Goal: Task Accomplishment & Management: Use online tool/utility

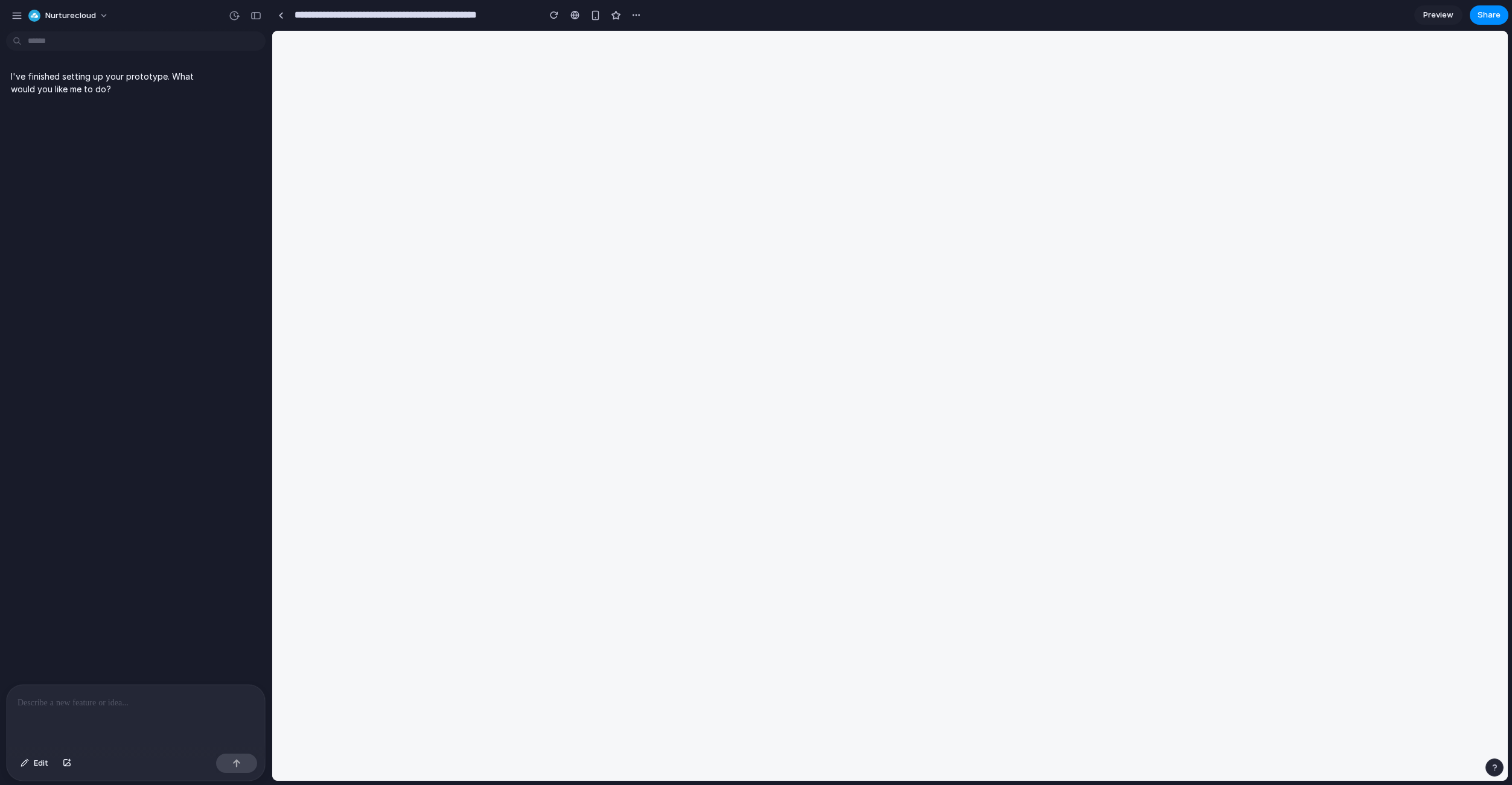
click at [97, 93] on p "I've finished setting up your prototype. What would you like me to do?" at bounding box center [112, 83] width 202 height 25
click at [62, 690] on div at bounding box center [135, 717] width 259 height 64
click at [1447, 16] on span "Preview" at bounding box center [1439, 15] width 30 height 12
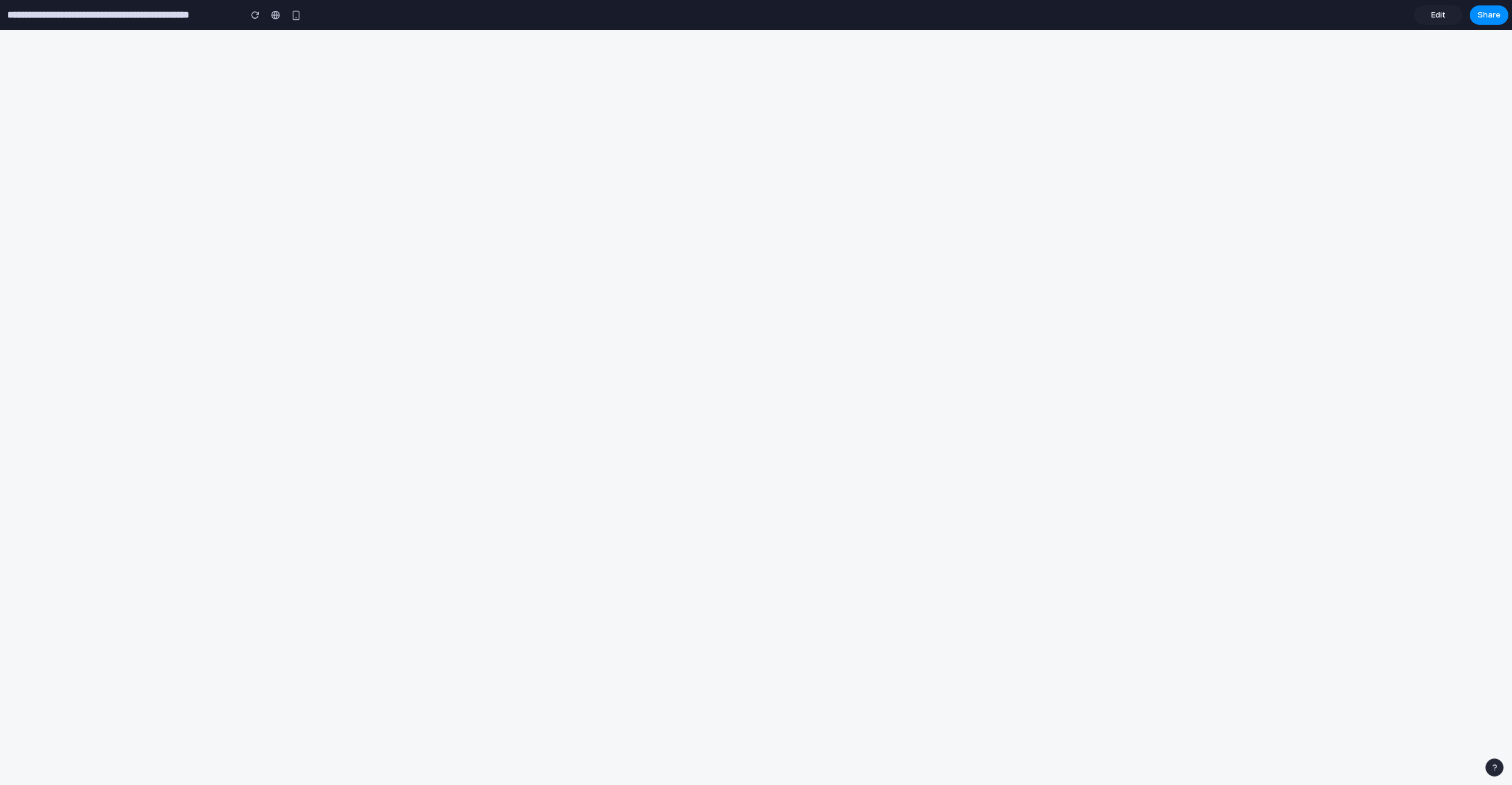
click at [1435, 13] on span "Edit" at bounding box center [1439, 15] width 15 height 12
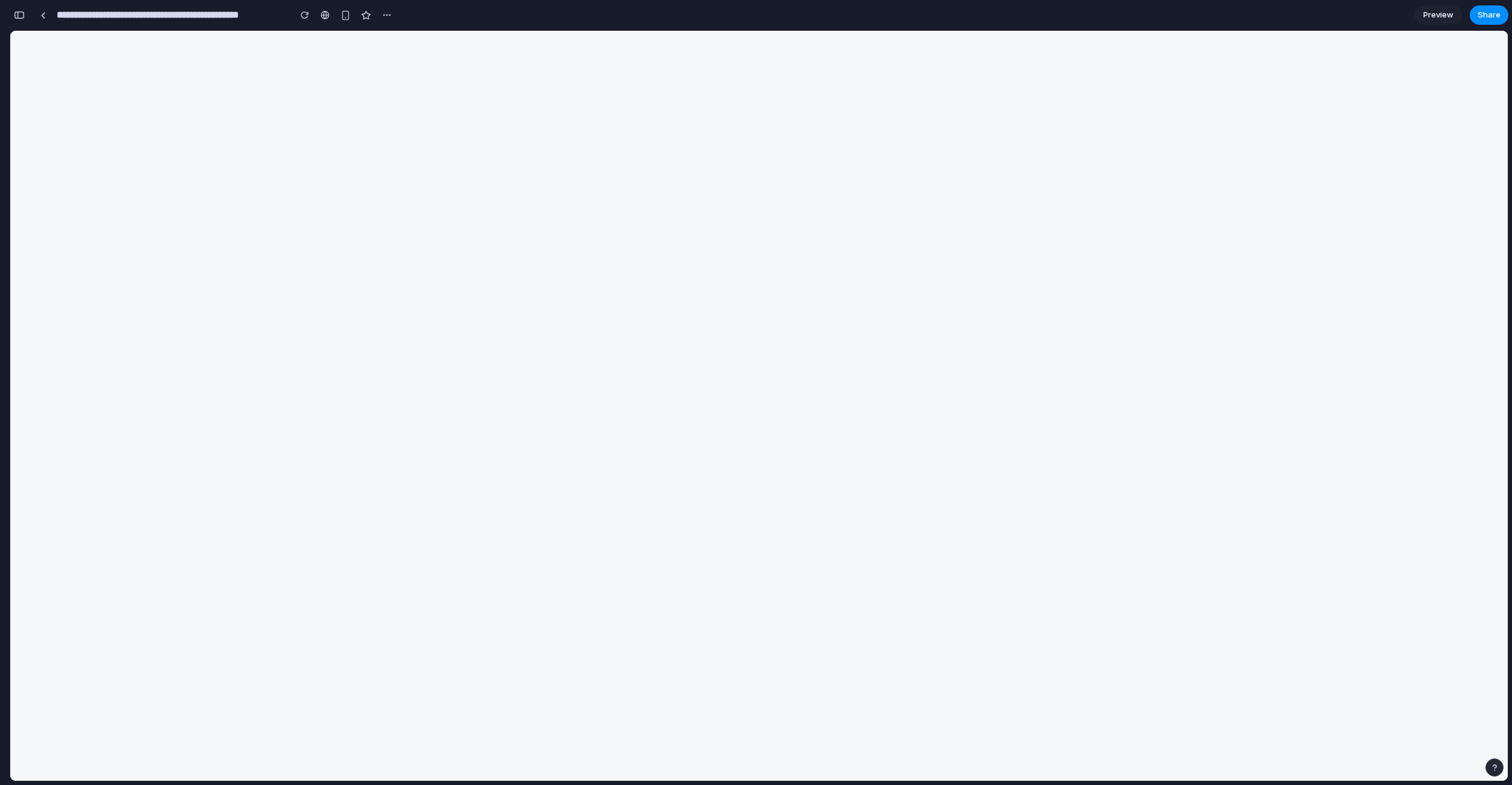
scroll to position [0, 11]
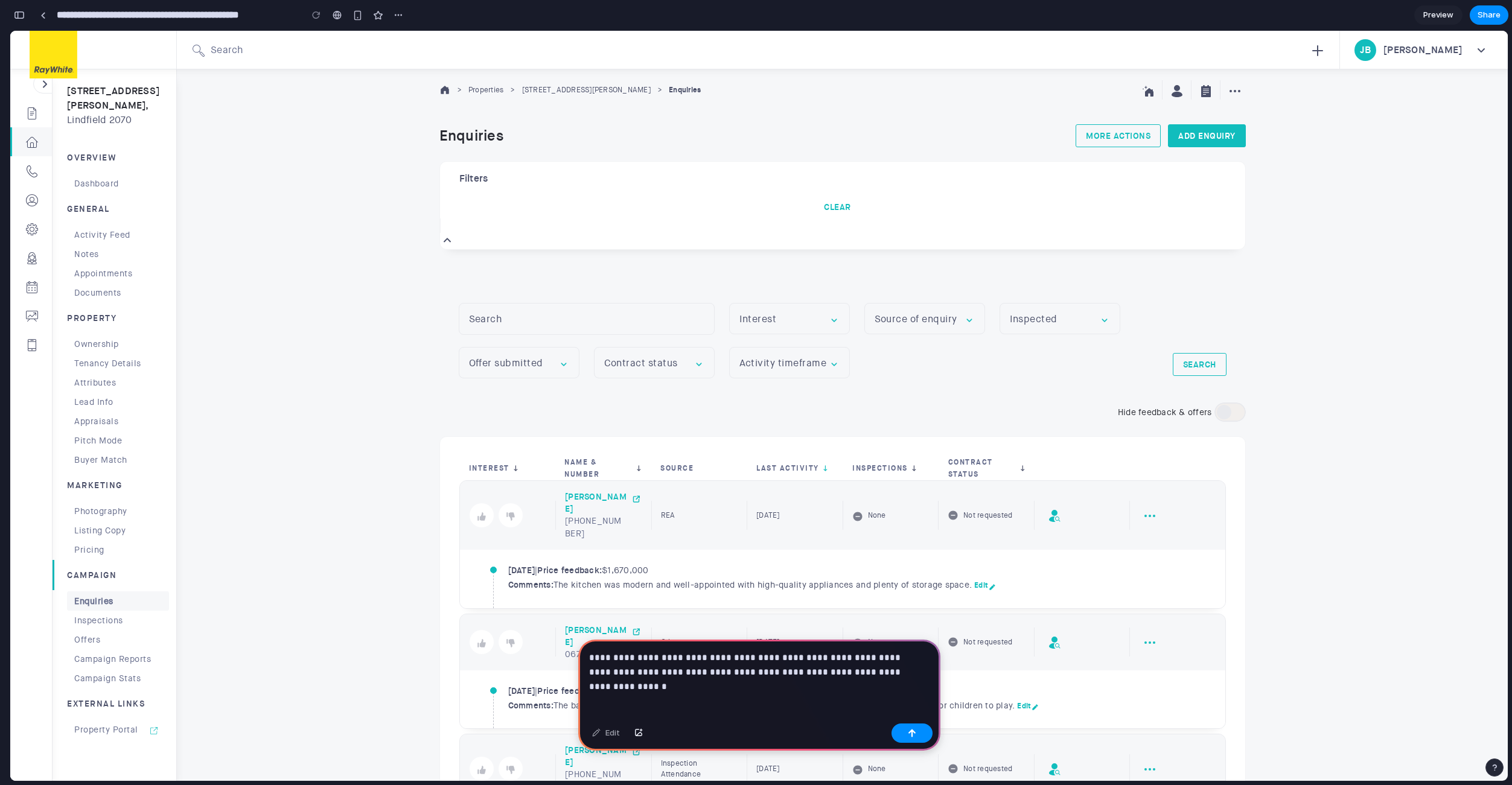
scroll to position [234, 0]
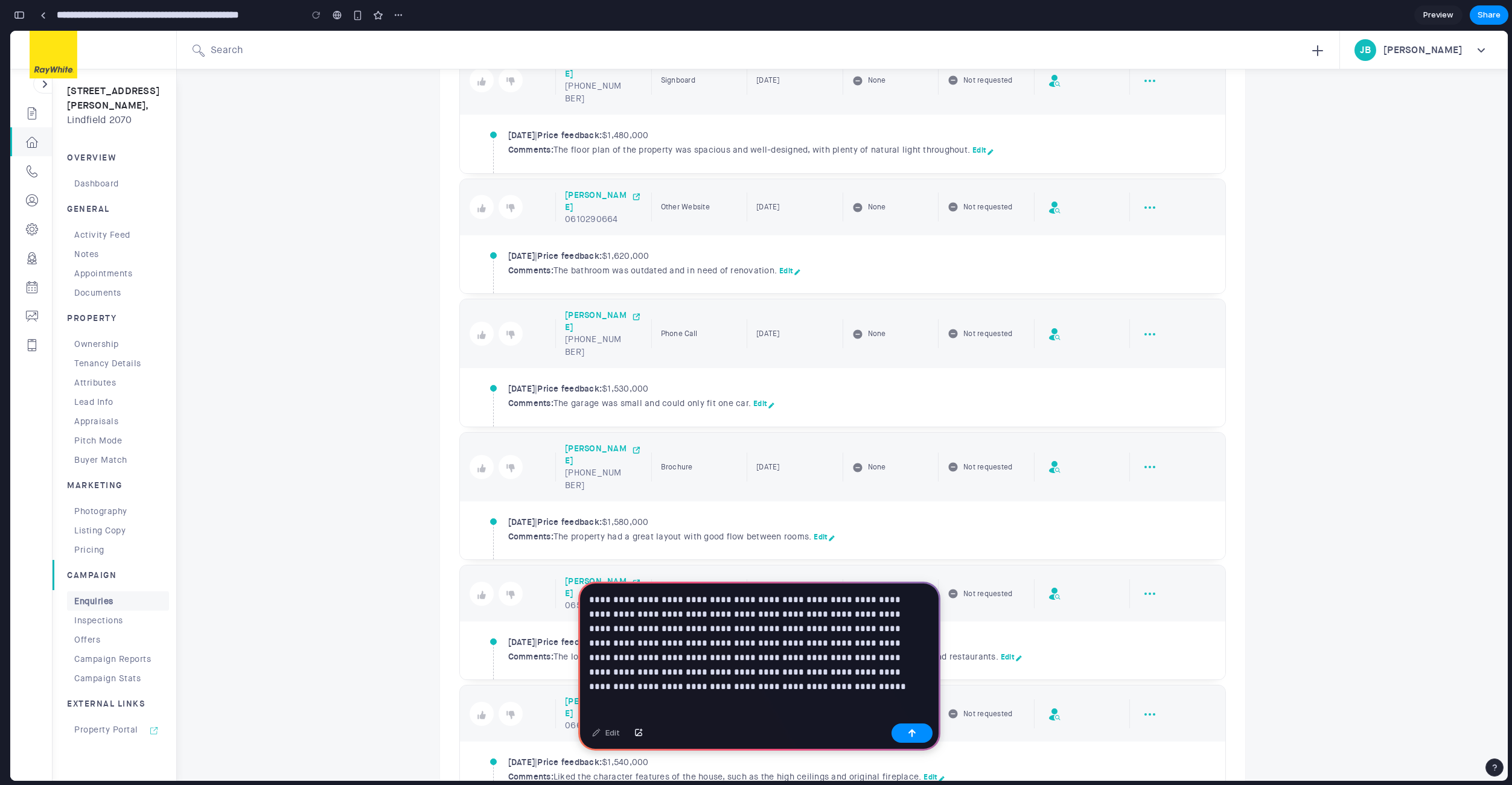
scroll to position [959, 0]
click at [881, 676] on div "**********" at bounding box center [760, 650] width 363 height 137
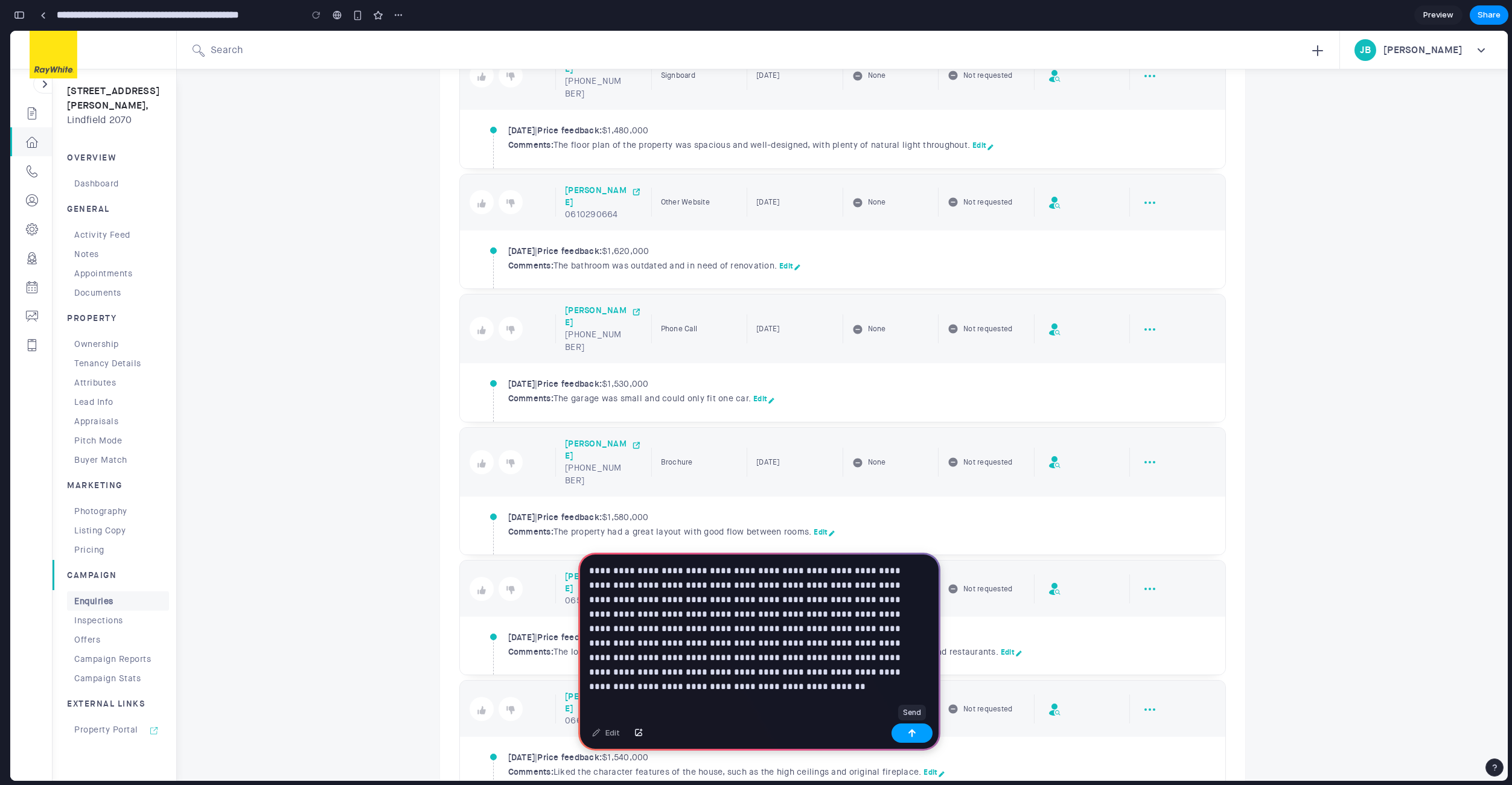
click at [908, 737] on div "button" at bounding box center [912, 733] width 9 height 9
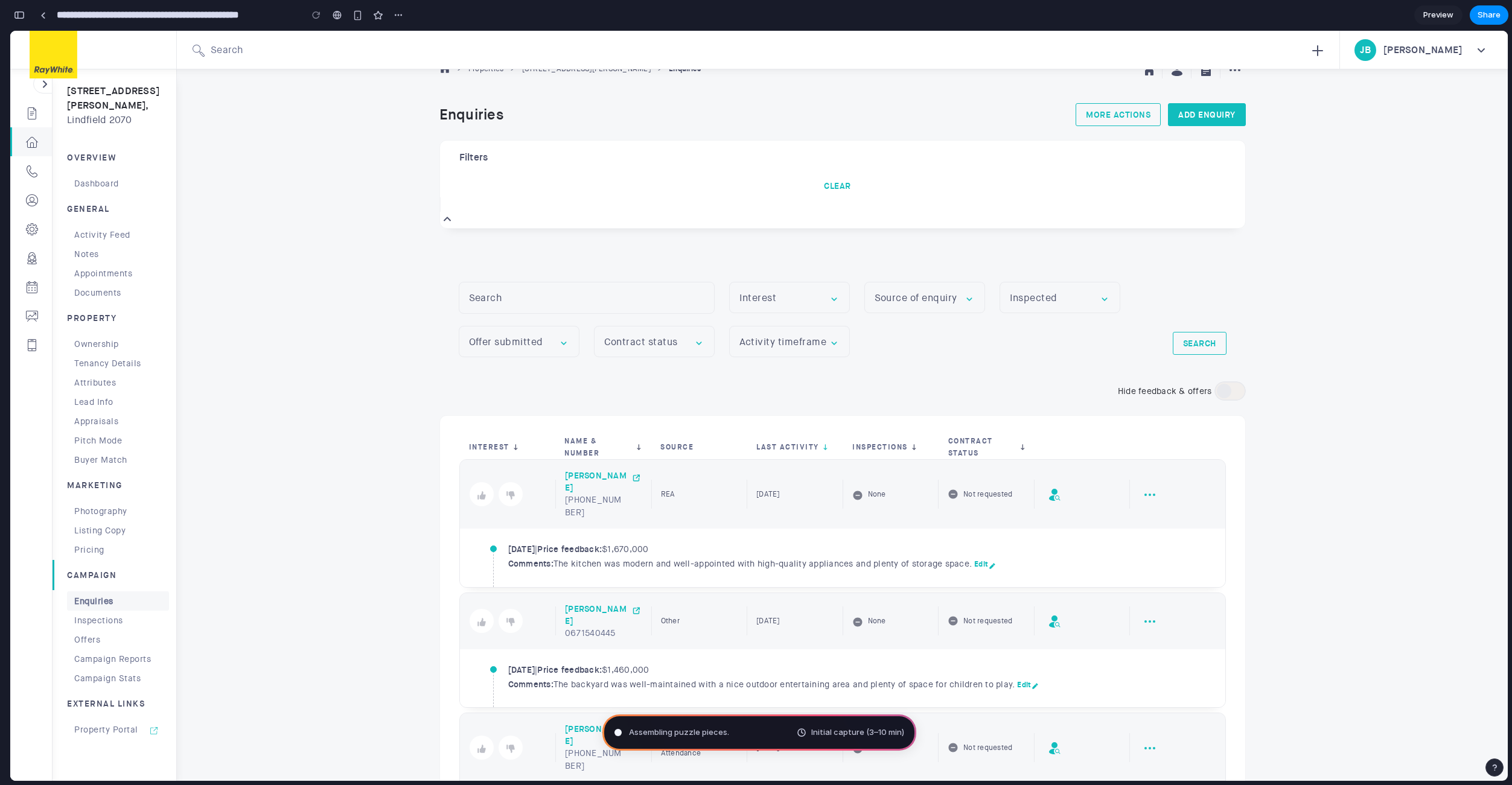
scroll to position [0, 0]
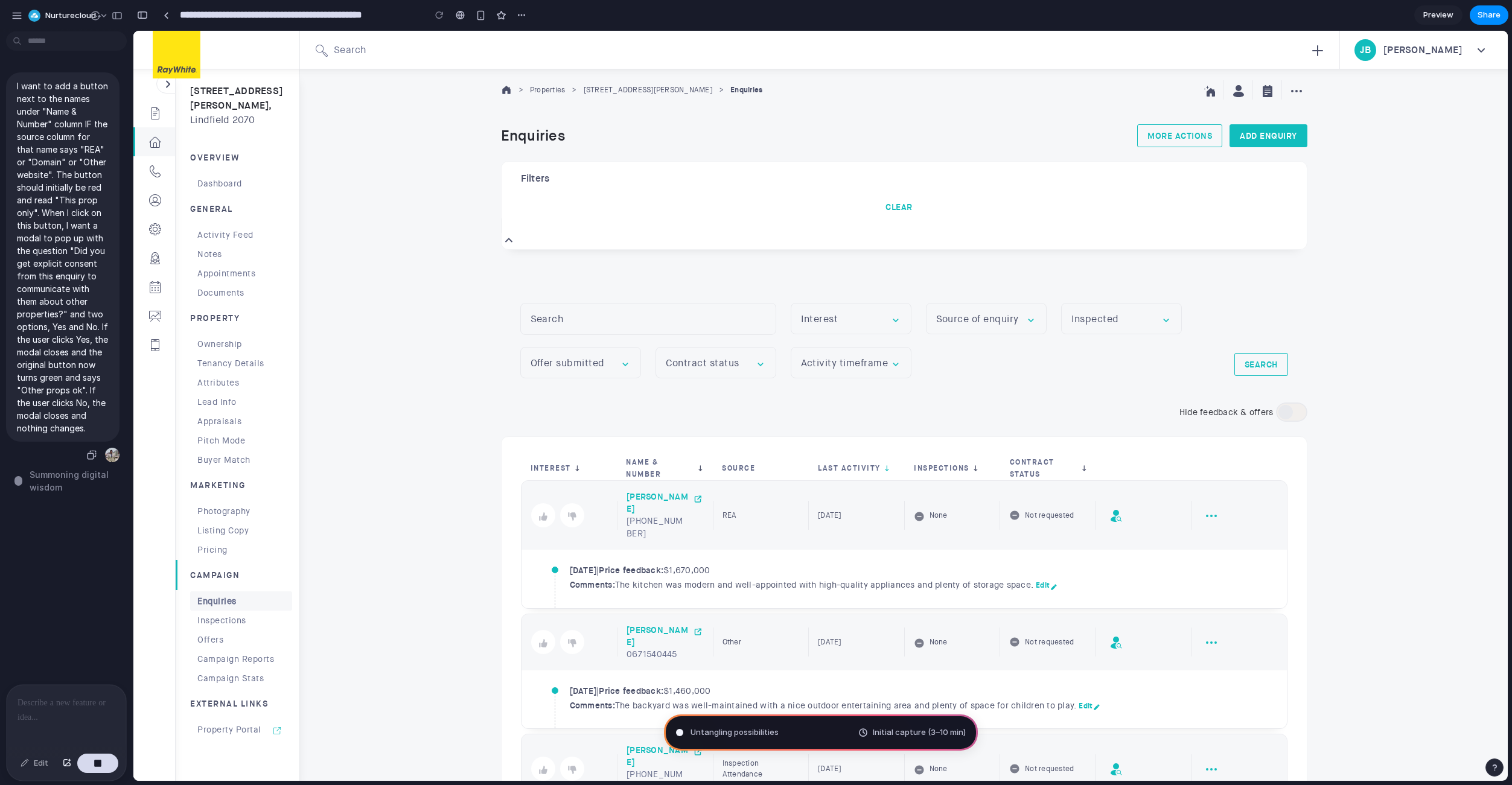
click at [73, 388] on p "I want to add a button next to the names under "Name & Number" column IF the so…" at bounding box center [63, 257] width 91 height 355
click at [17, 16] on div "button" at bounding box center [17, 16] width 11 height 11
type input "**********"
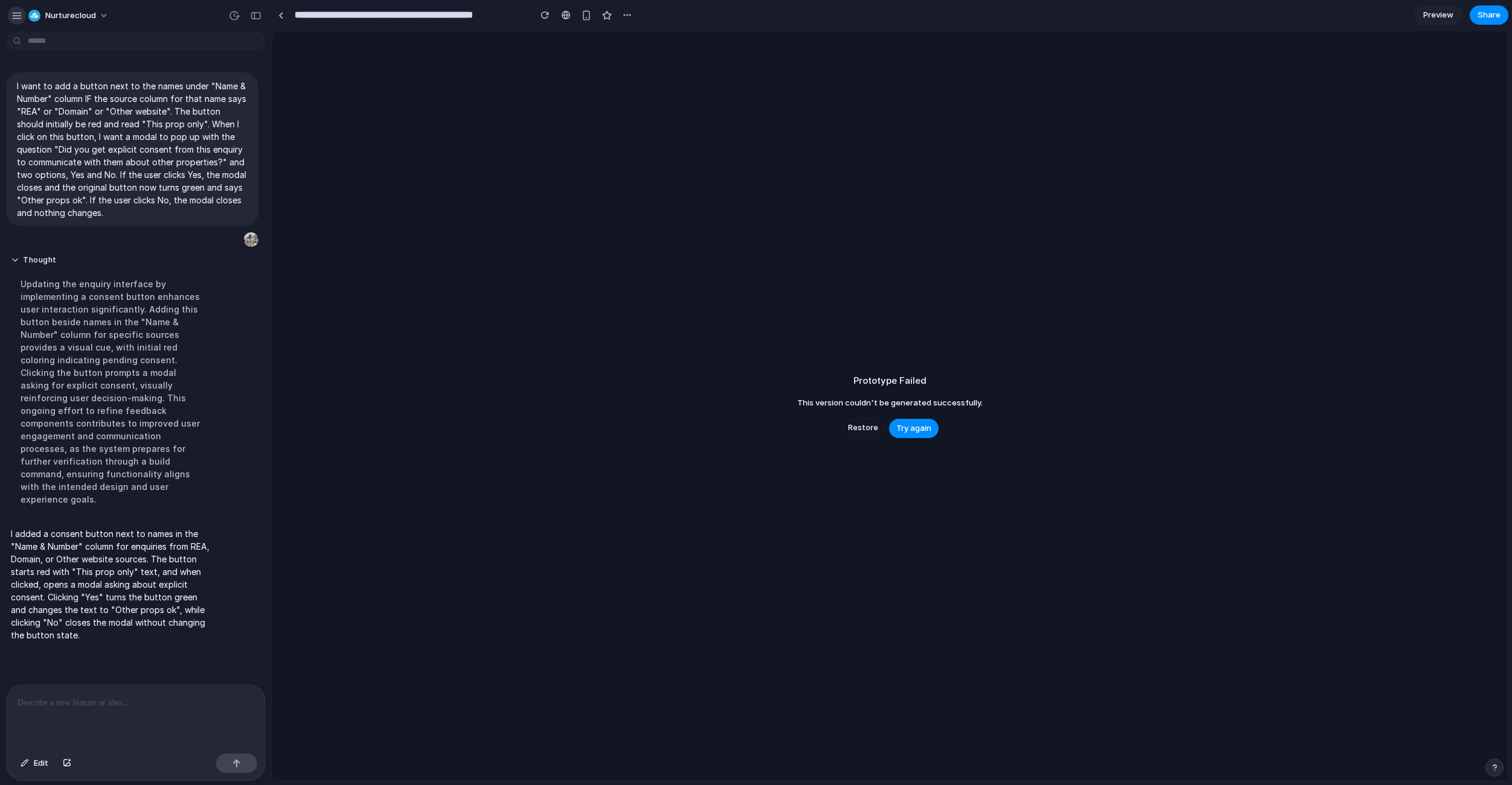
click at [20, 12] on div "button" at bounding box center [17, 16] width 11 height 11
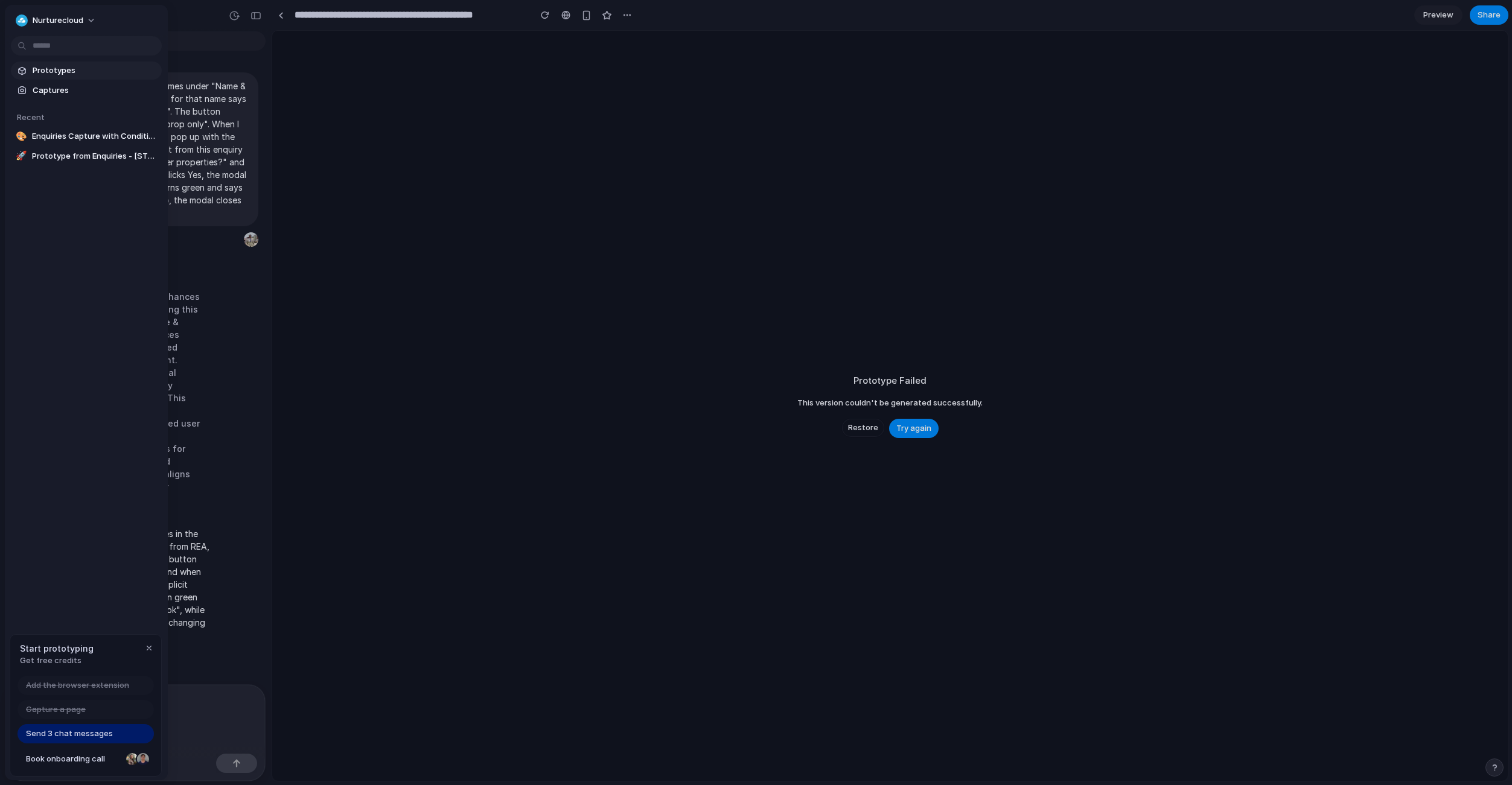
click at [57, 72] on span "Prototypes" at bounding box center [95, 70] width 124 height 12
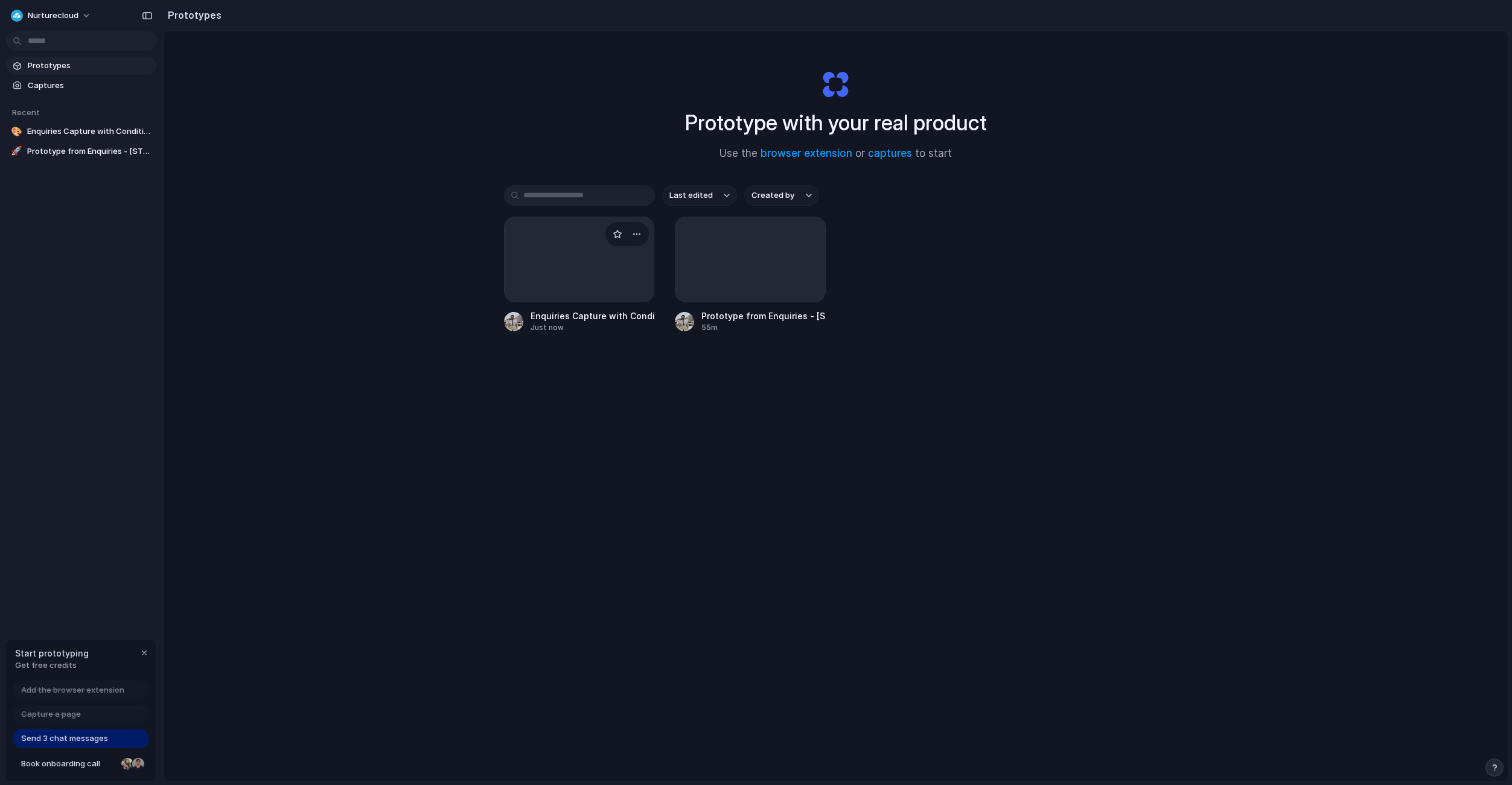
click at [583, 278] on div at bounding box center [579, 259] width 151 height 86
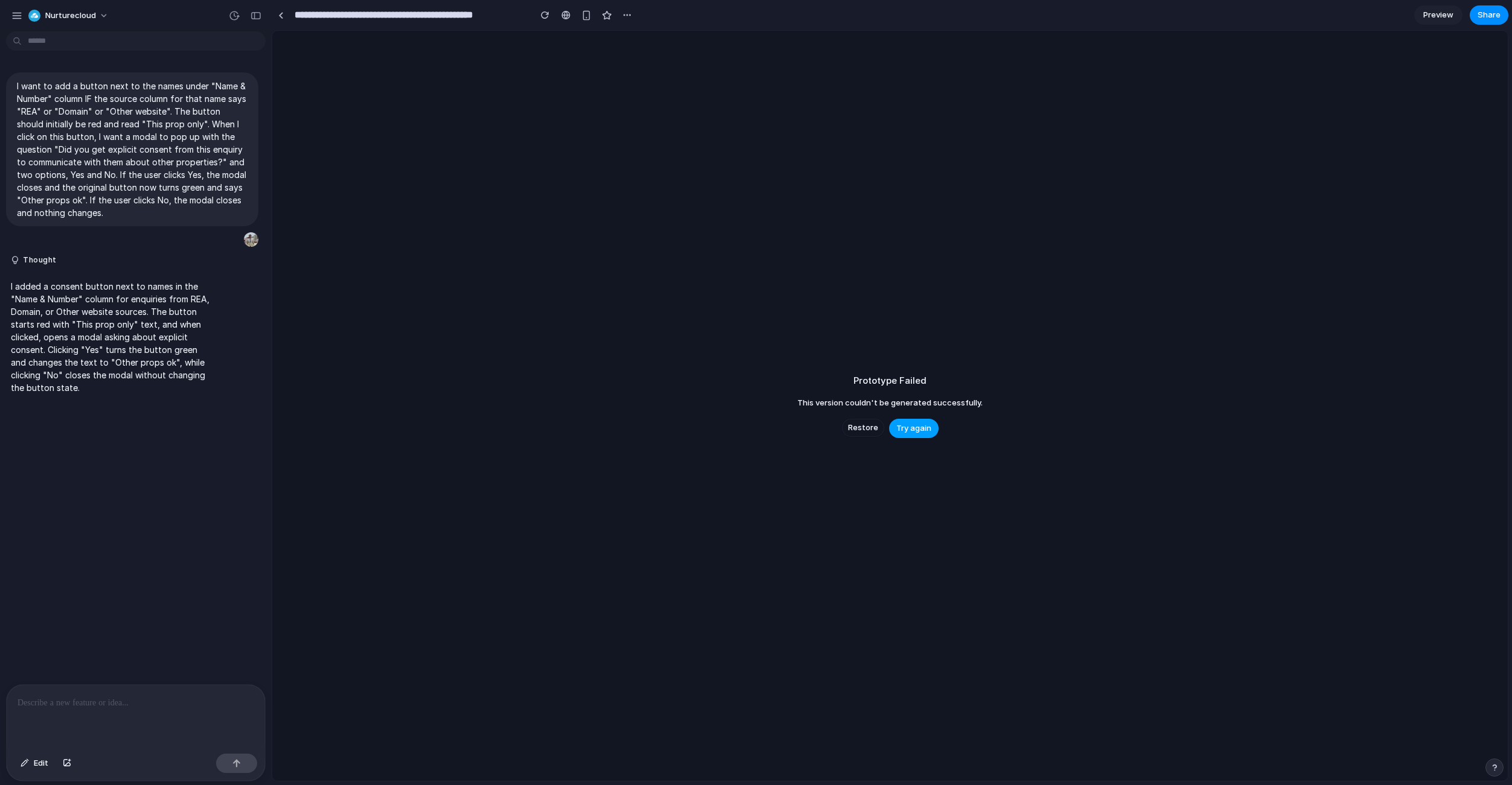
click at [924, 430] on span "Try again" at bounding box center [913, 428] width 35 height 12
click at [920, 420] on button "Try again" at bounding box center [913, 428] width 49 height 20
click at [1439, 15] on span "Preview" at bounding box center [1439, 15] width 30 height 12
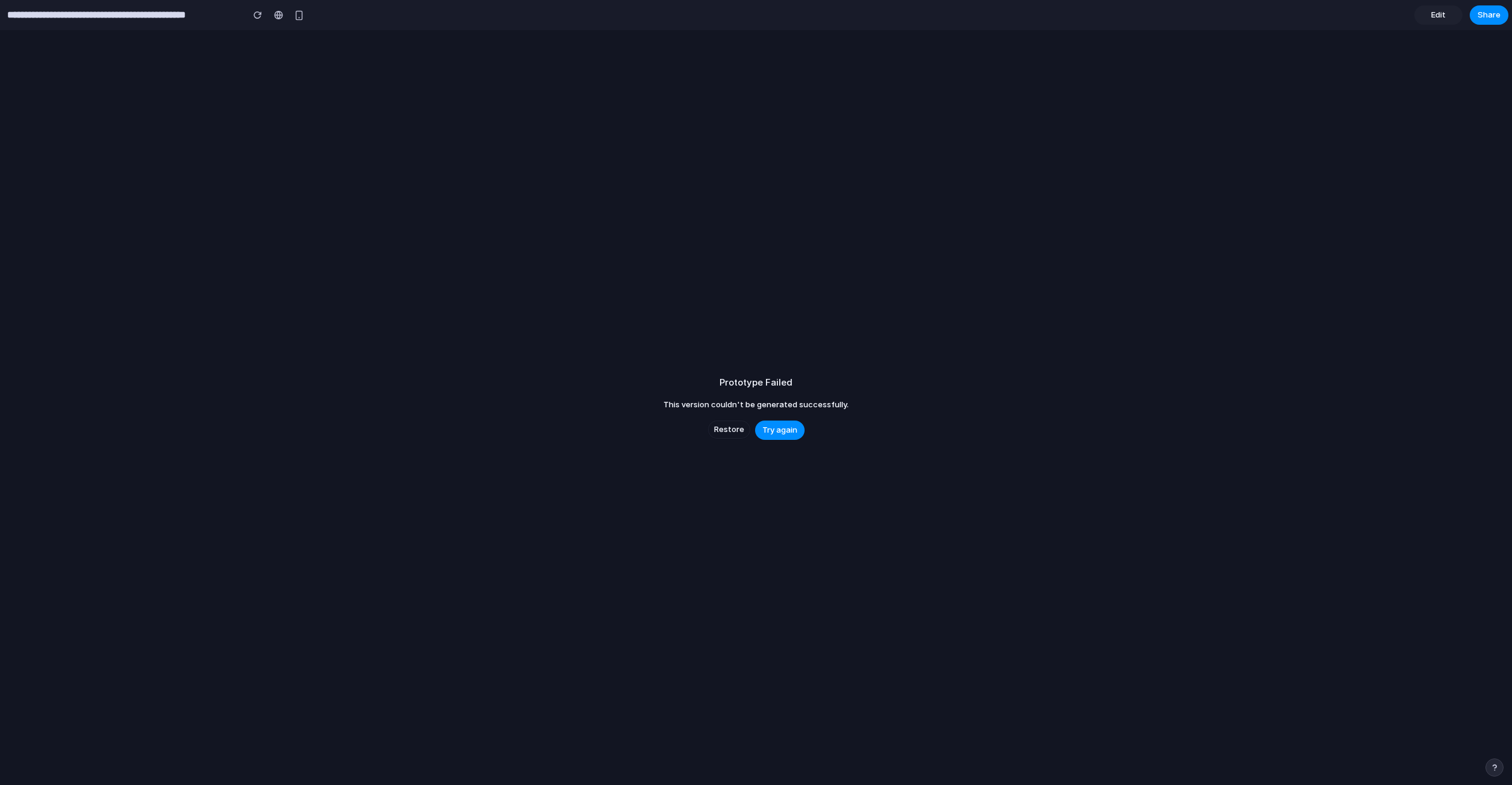
click at [1438, 15] on span "Edit" at bounding box center [1439, 15] width 15 height 12
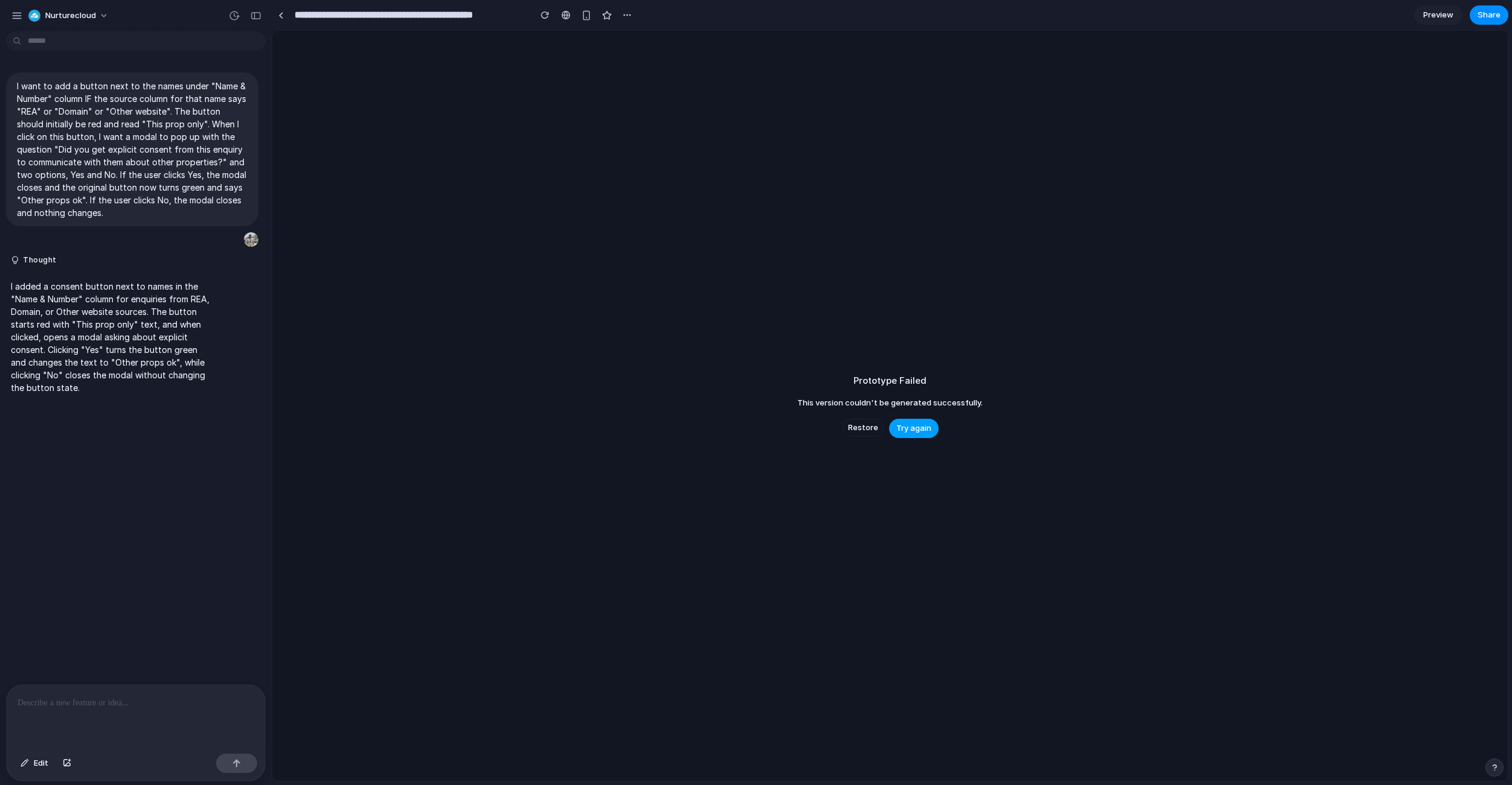
click at [910, 423] on span "Try again" at bounding box center [913, 428] width 35 height 12
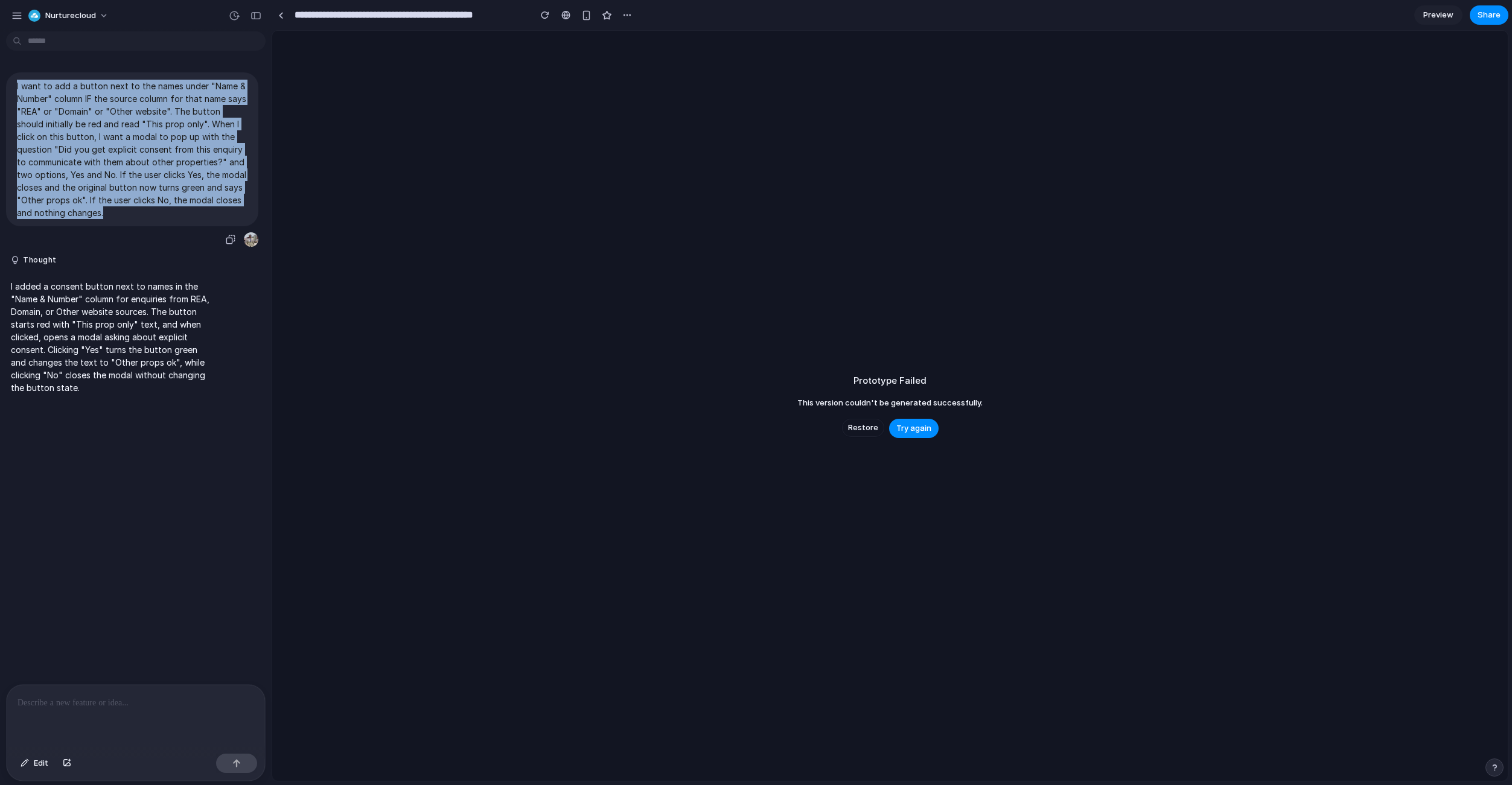
drag, startPoint x: 166, startPoint y: 213, endPoint x: 9, endPoint y: 84, distance: 203.2
click at [9, 84] on div "I want to add a button next to the names under "Name & Number" column IF the so…" at bounding box center [132, 149] width 252 height 154
copy p "I want to add a button next to the names under "Name & Number" column IF the so…"
click at [466, 381] on div "Prototype Failed This version couldn't be generated successfully. Restore Try a…" at bounding box center [889, 405] width 1235 height 750
